Goal: Information Seeking & Learning: Learn about a topic

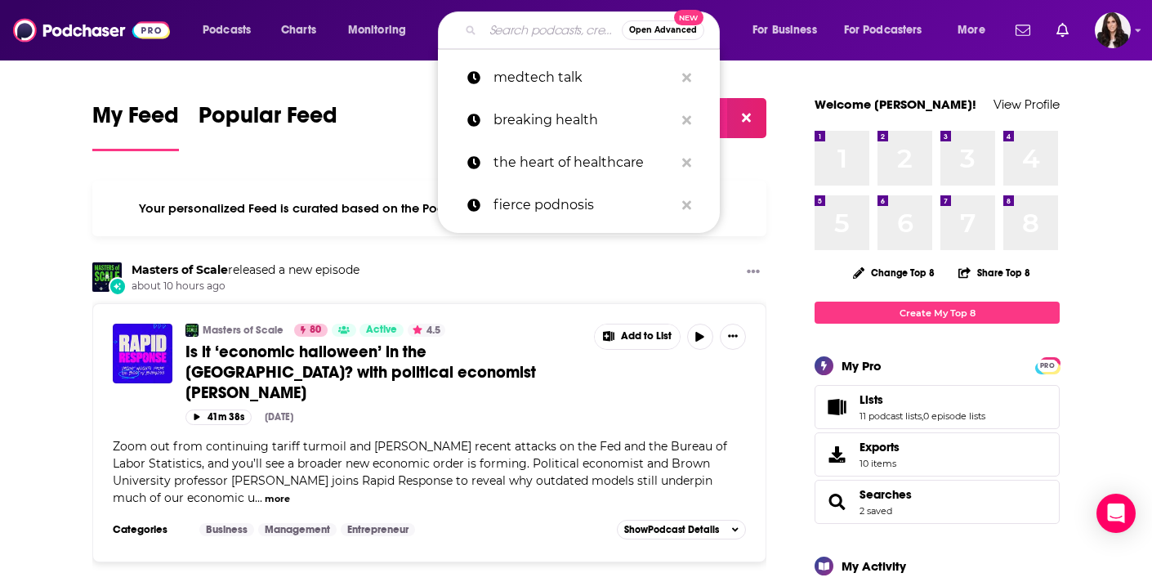
click at [547, 29] on input "Search podcasts, credits, & more..." at bounding box center [552, 30] width 139 height 26
paste input "RS NOTES FROM INITIAL CALLS WITH CLIENT"
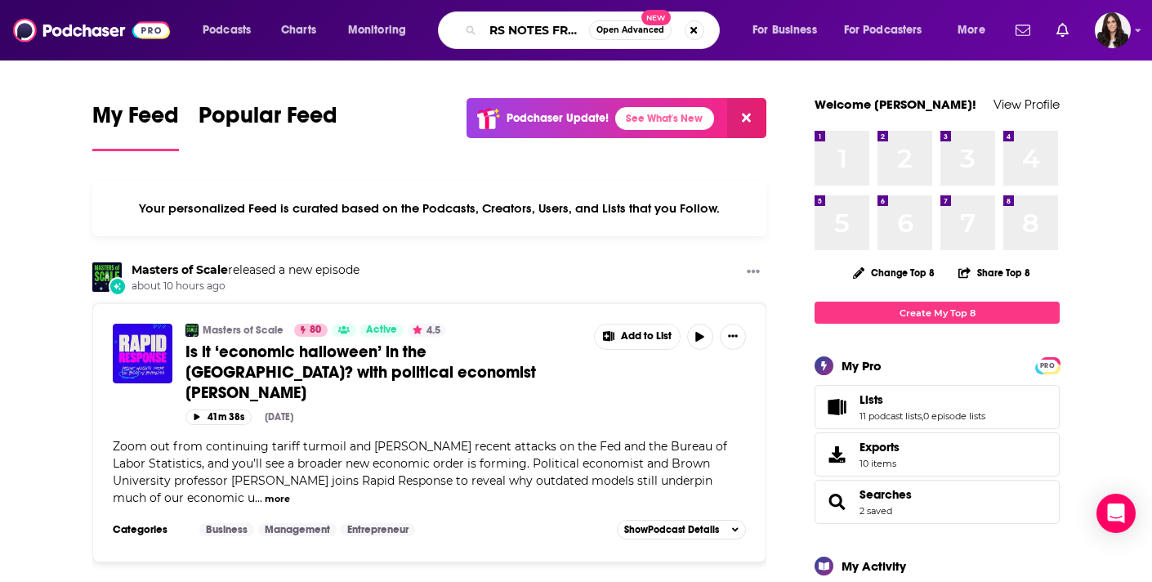
type input "RS NOTES FROM INITIAL CALLS WITH CLIENT"
click at [692, 29] on button "Search podcasts, credits, & more..." at bounding box center [695, 30] width 20 height 20
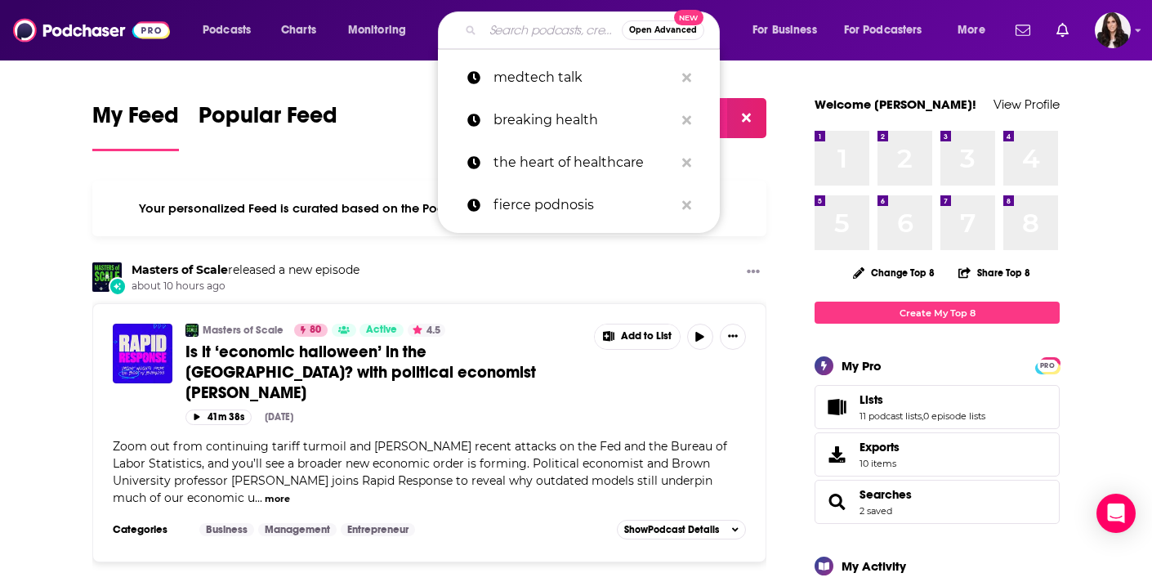
paste input "The Magic Word Podcast."
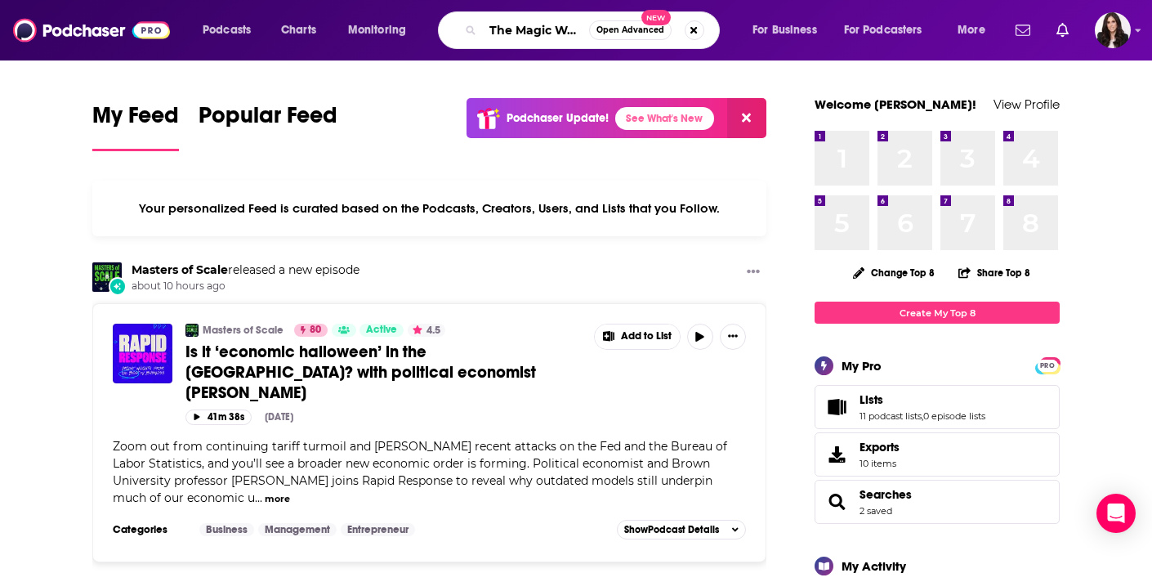
type input "The Magic Word Podcast."
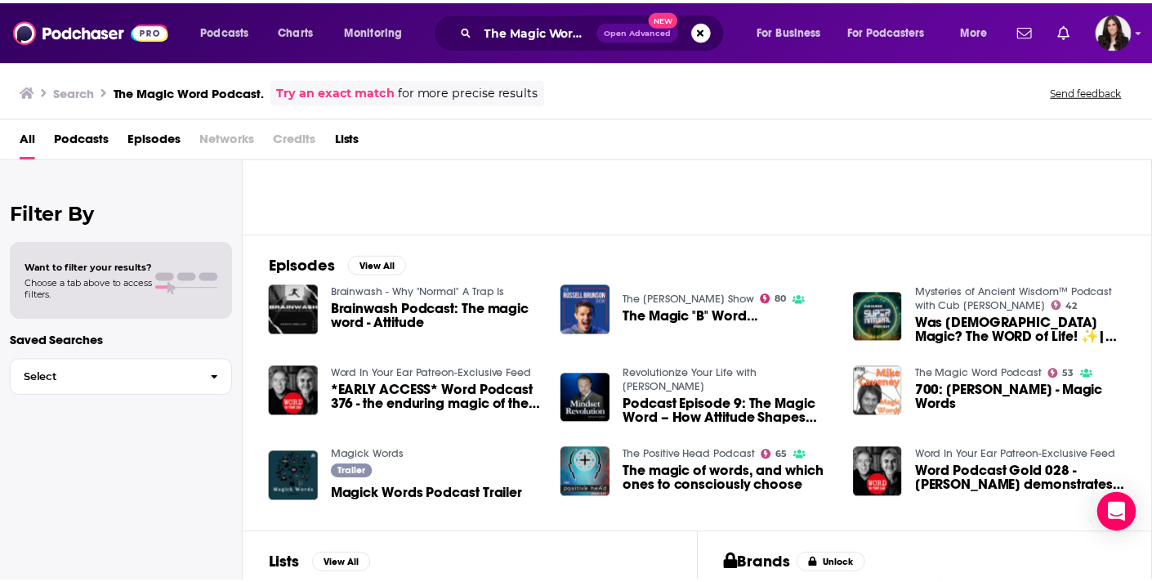
scroll to position [50, 0]
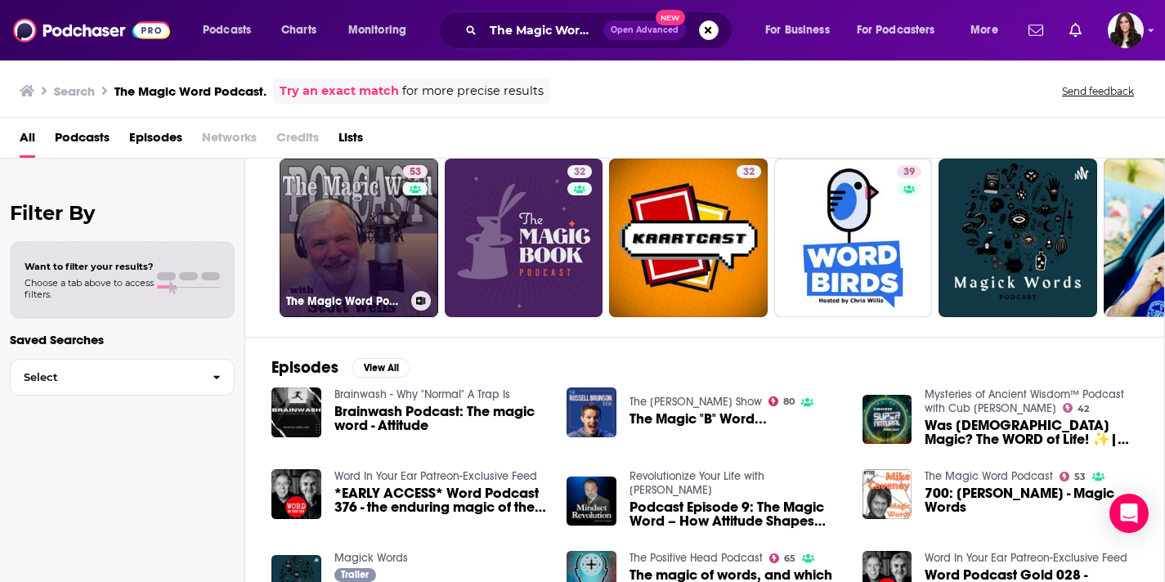
click at [403, 262] on div "53" at bounding box center [417, 228] width 29 height 126
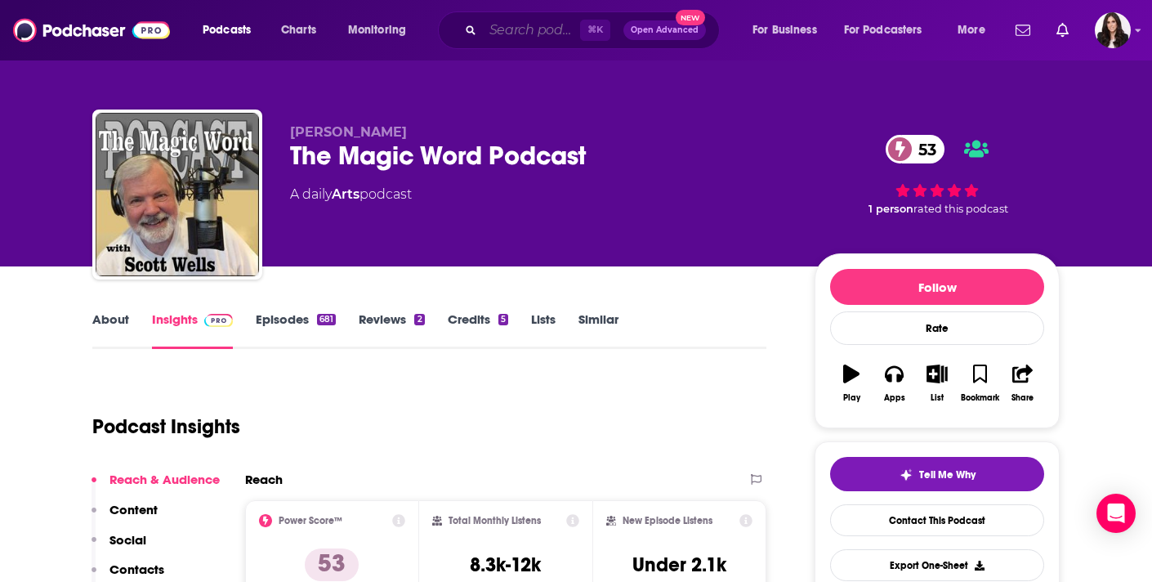
click at [509, 17] on input "Search podcasts, credits, & more..." at bounding box center [531, 30] width 97 height 26
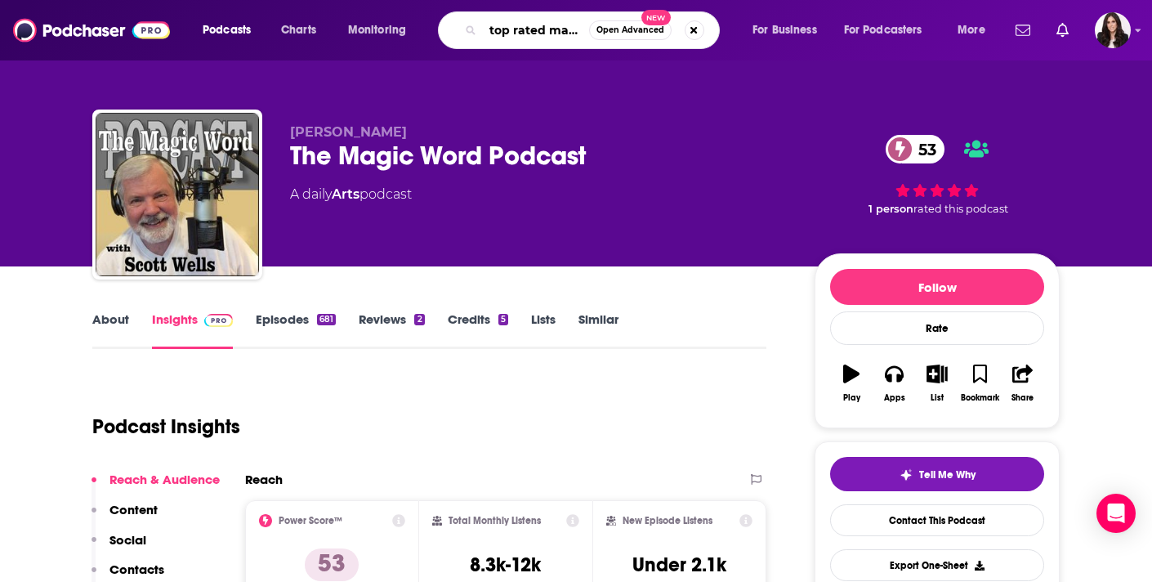
type input "top rated magic podcasts"
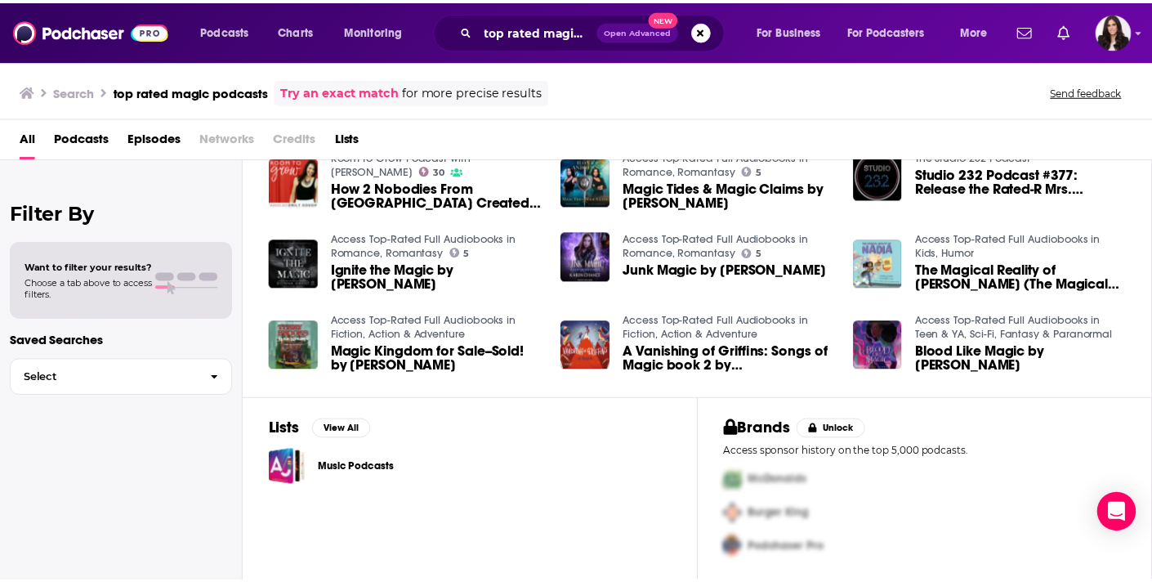
scroll to position [288, 0]
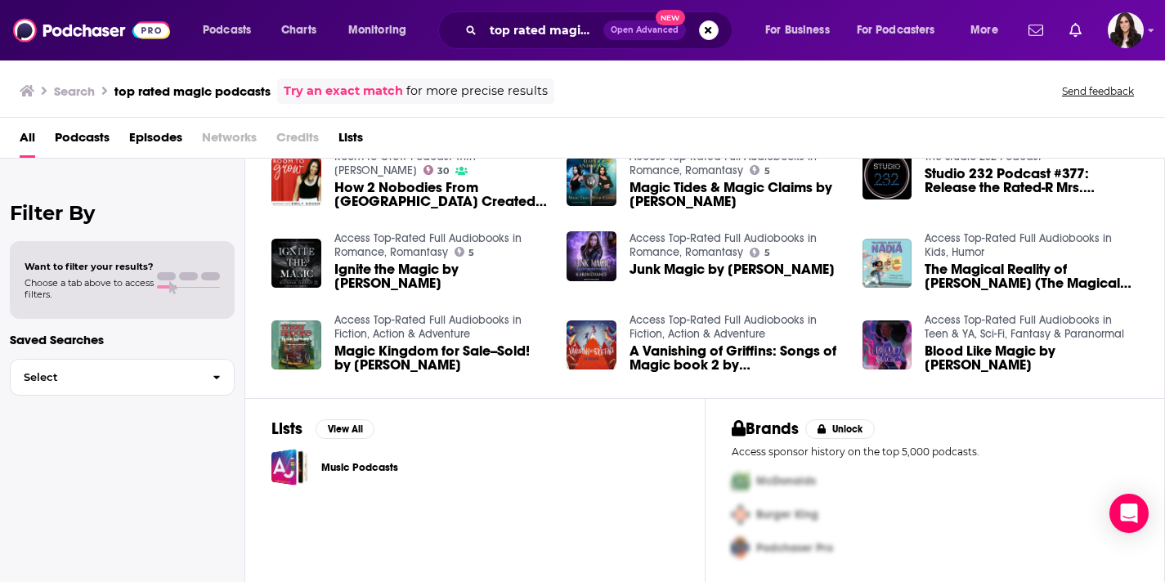
click at [84, 220] on h2 "Filter By" at bounding box center [122, 213] width 225 height 24
click at [212, 376] on span "button" at bounding box center [216, 377] width 34 height 35
click at [138, 203] on h2 "Filter By" at bounding box center [122, 213] width 225 height 24
click at [76, 139] on span "Podcasts" at bounding box center [82, 141] width 55 height 34
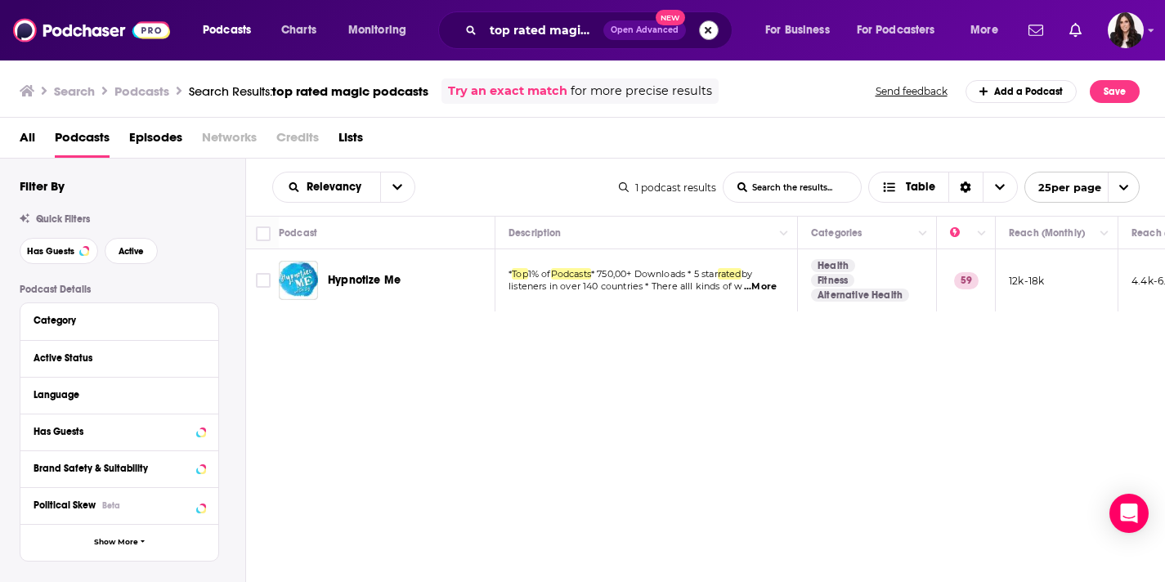
click at [713, 25] on button "Search podcasts, credits, & more..." at bounding box center [709, 30] width 20 height 20
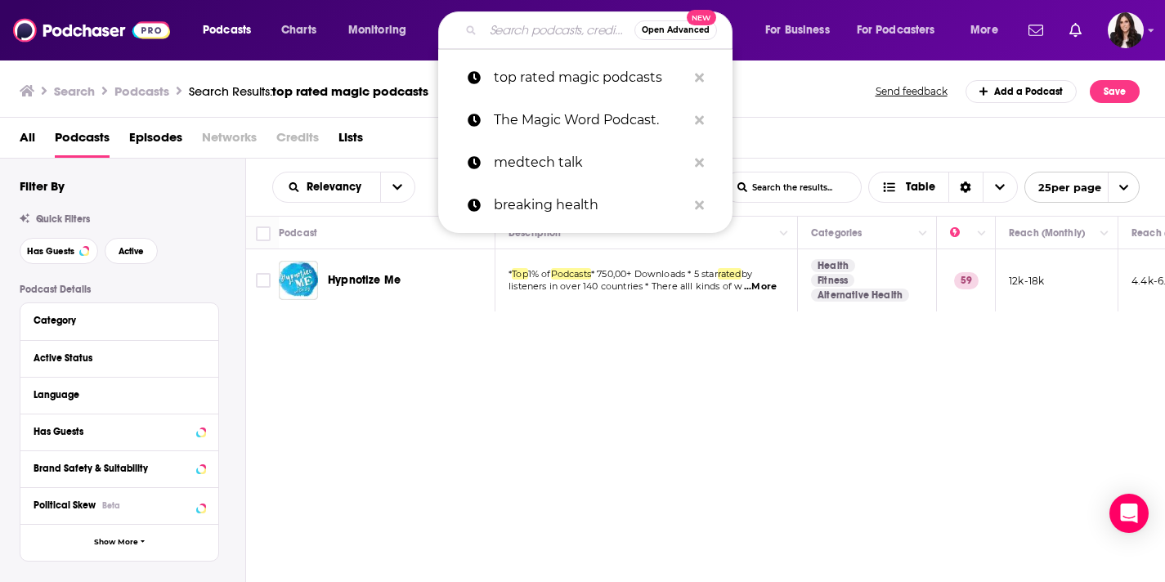
paste input "Discourse in Magic"
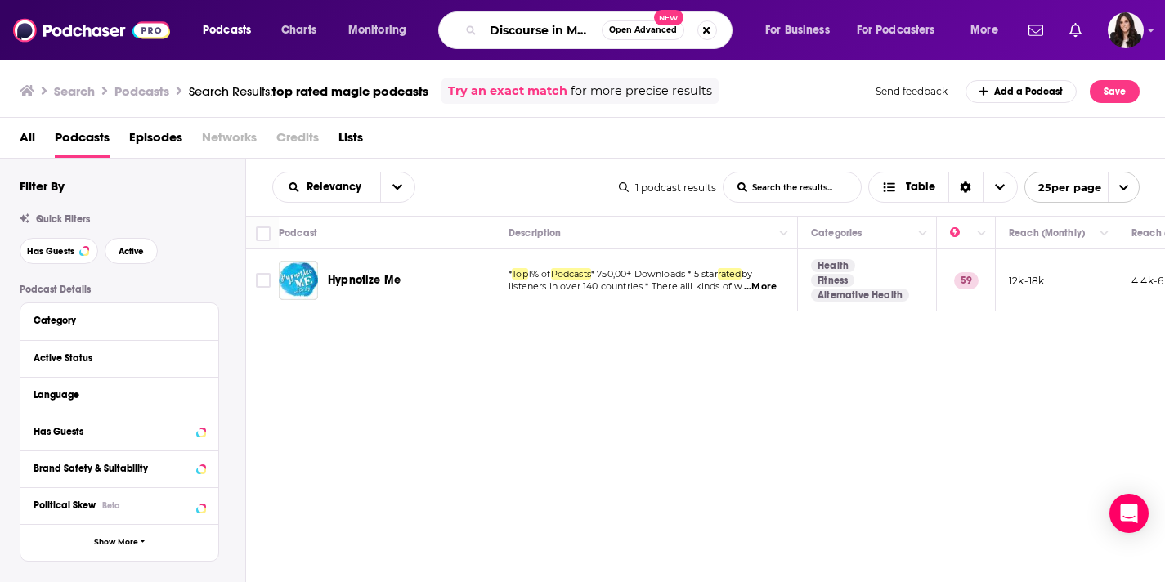
type input "Discourse in Magic"
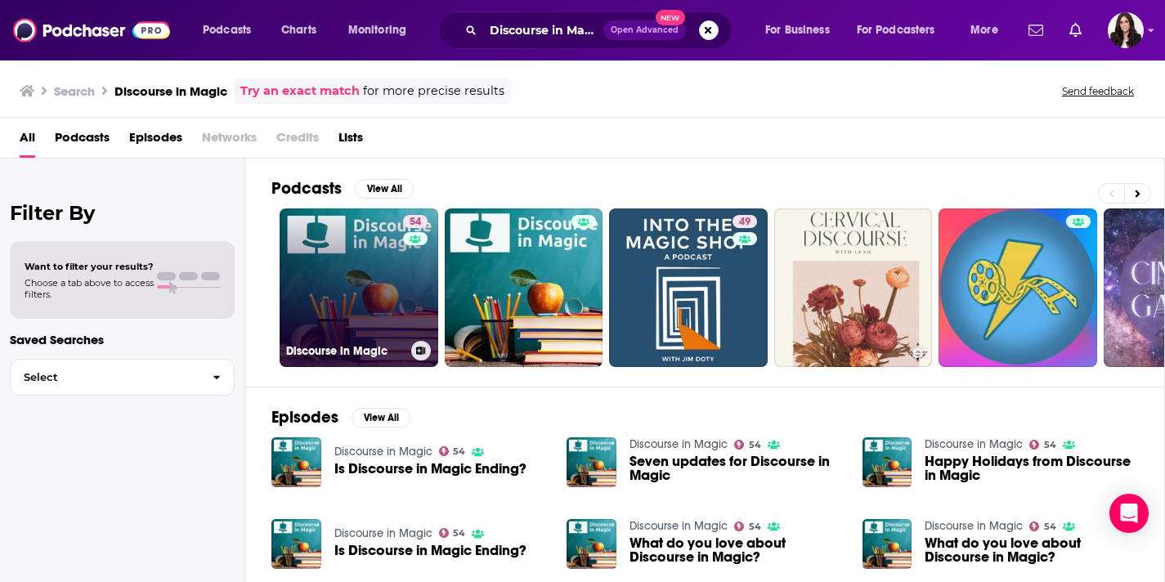
click at [396, 277] on link "54 Discourse in Magic" at bounding box center [359, 287] width 159 height 159
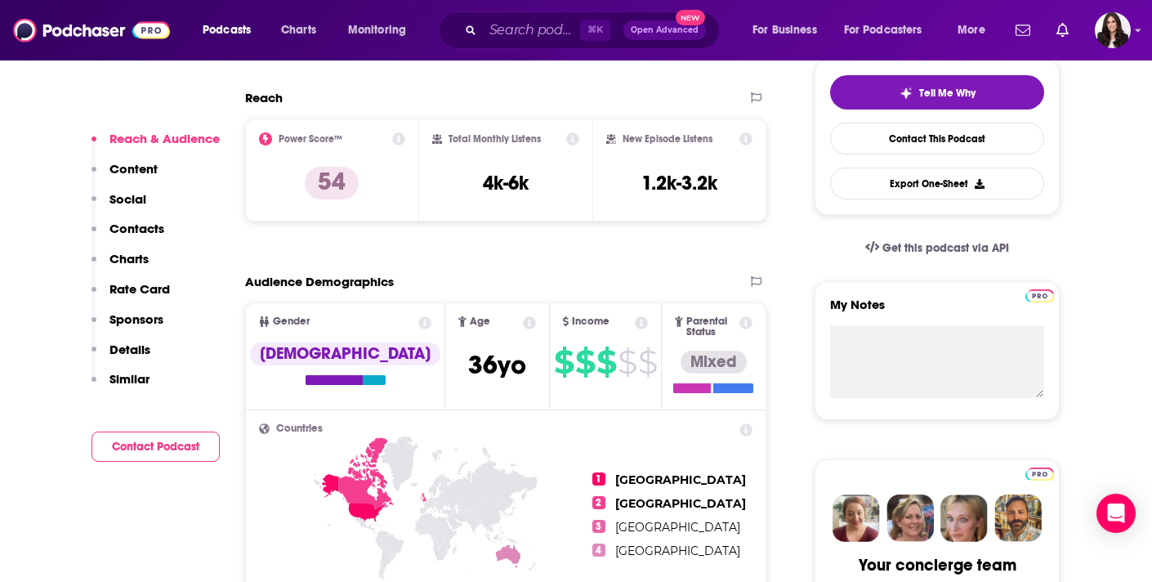
scroll to position [383, 0]
